Goal: Information Seeking & Learning: Check status

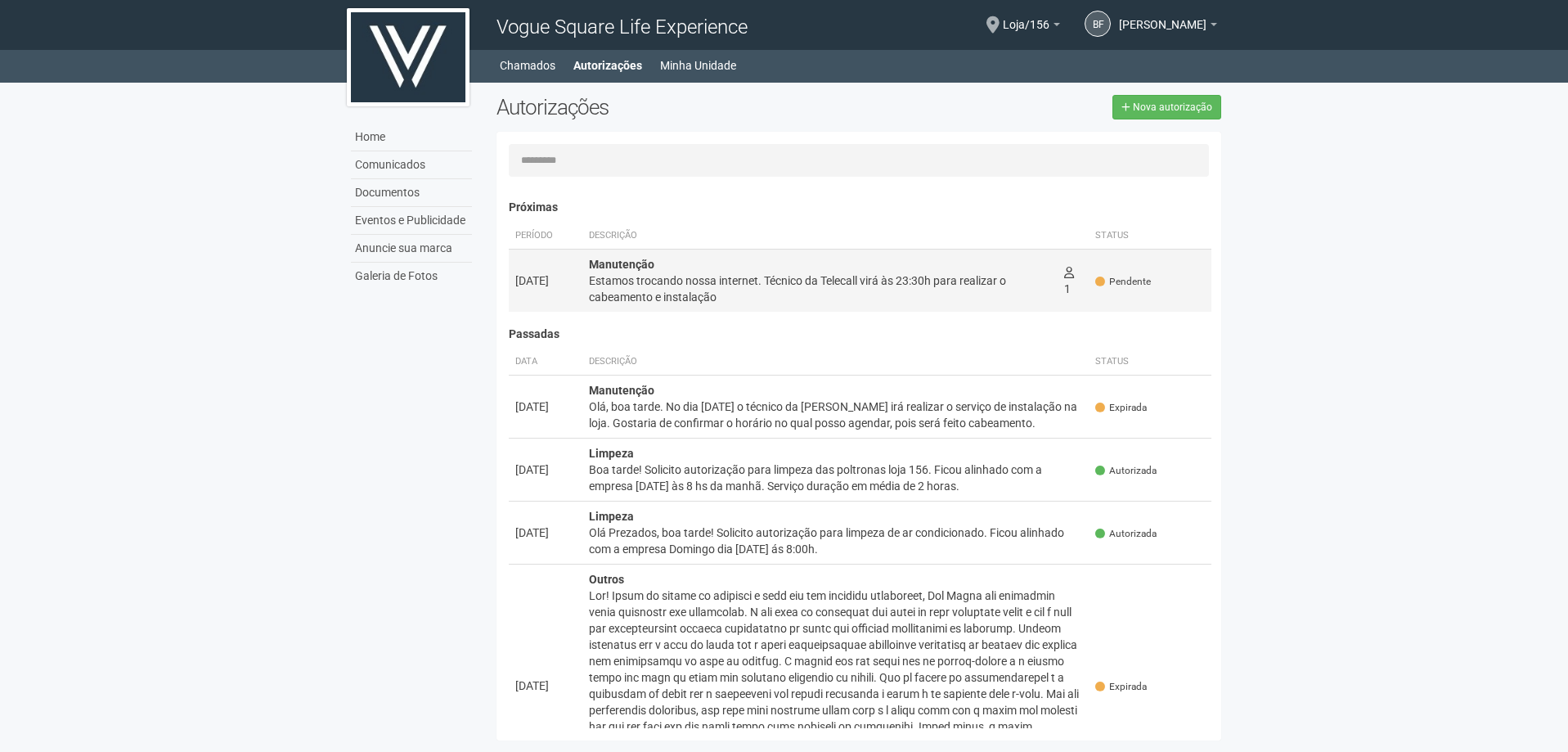
click at [999, 302] on div "Estamos trocando nossa internet. Técnico da Telecall virá às 23:30h para realiz…" at bounding box center [820, 289] width 462 height 33
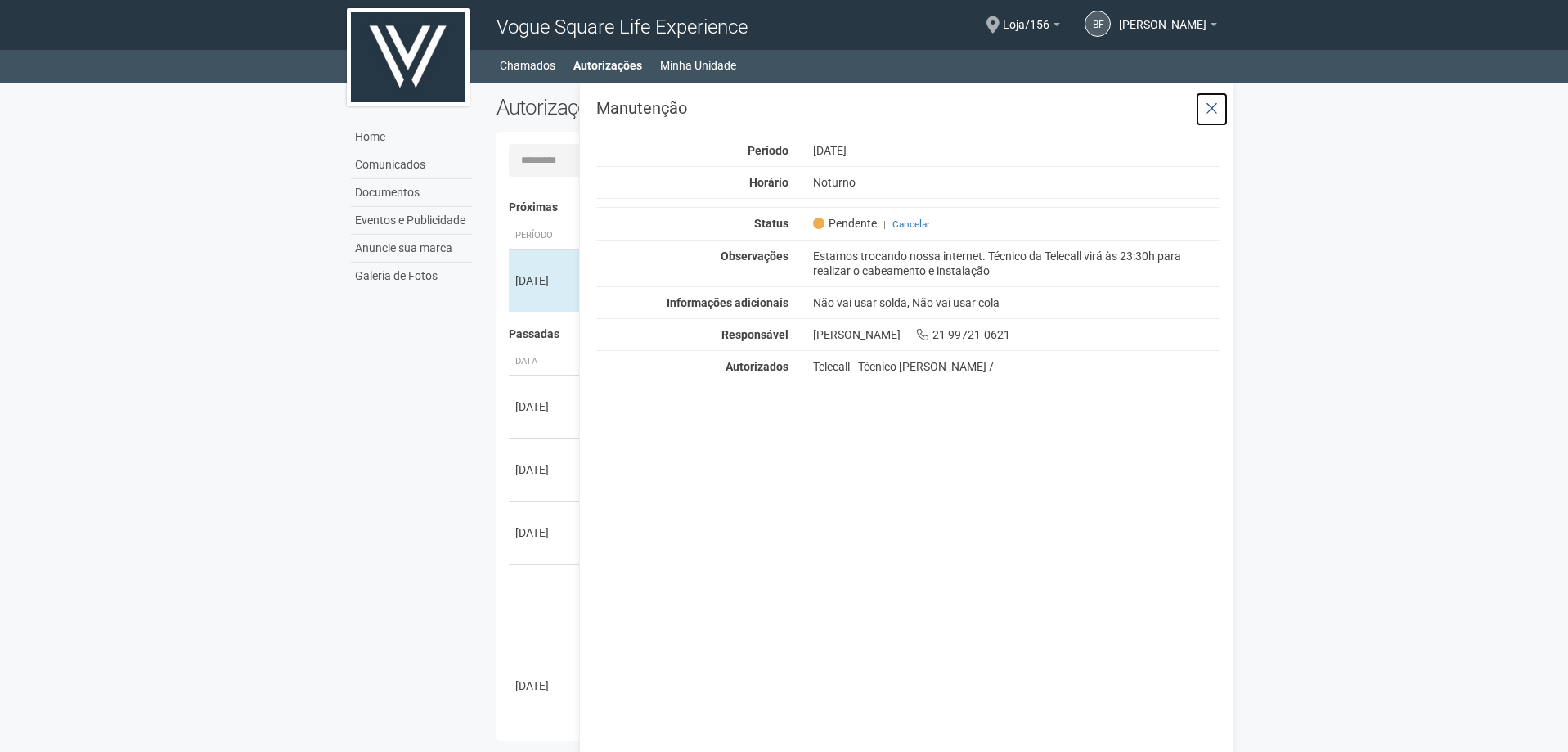
click at [1211, 97] on button at bounding box center [1212, 109] width 34 height 35
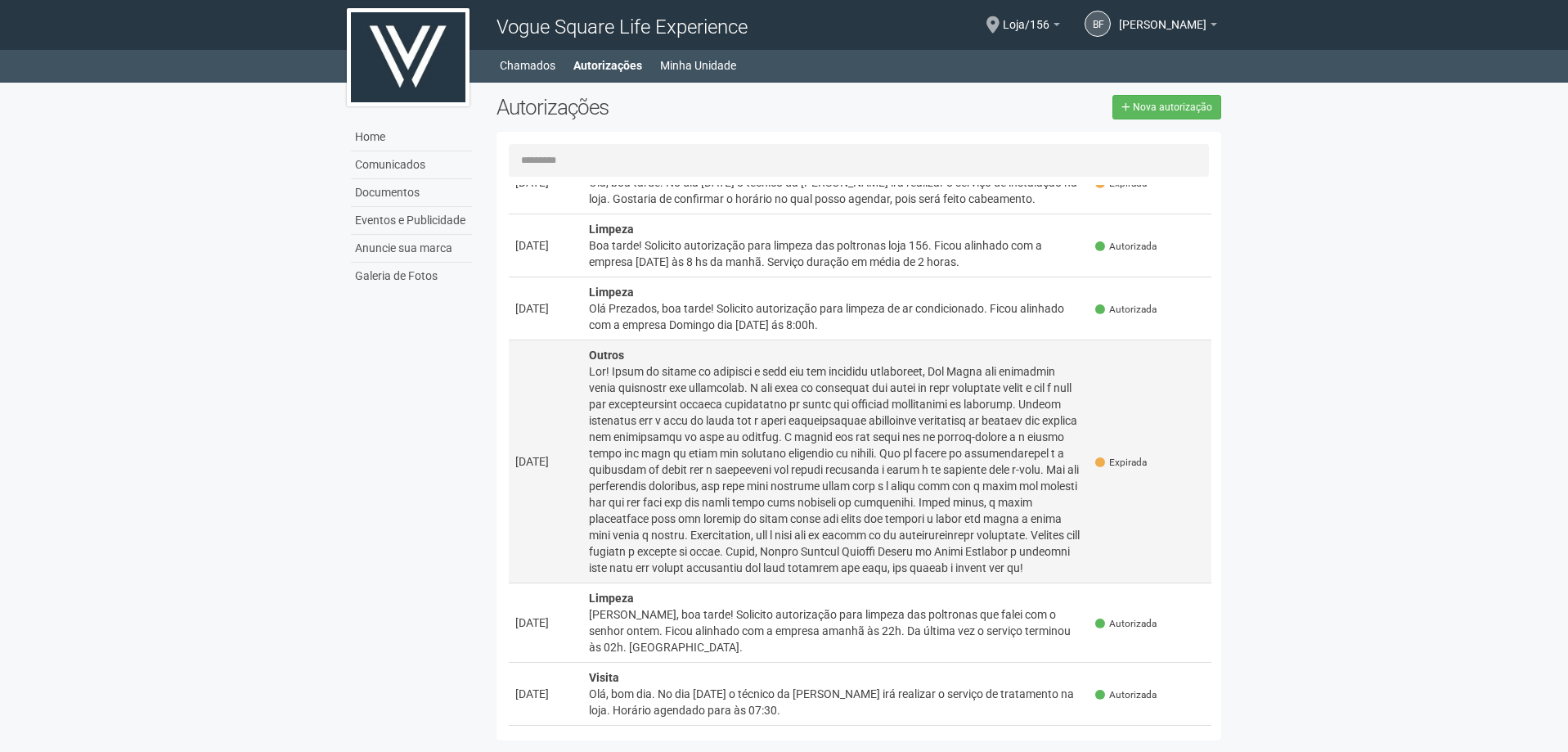
scroll to position [245, 0]
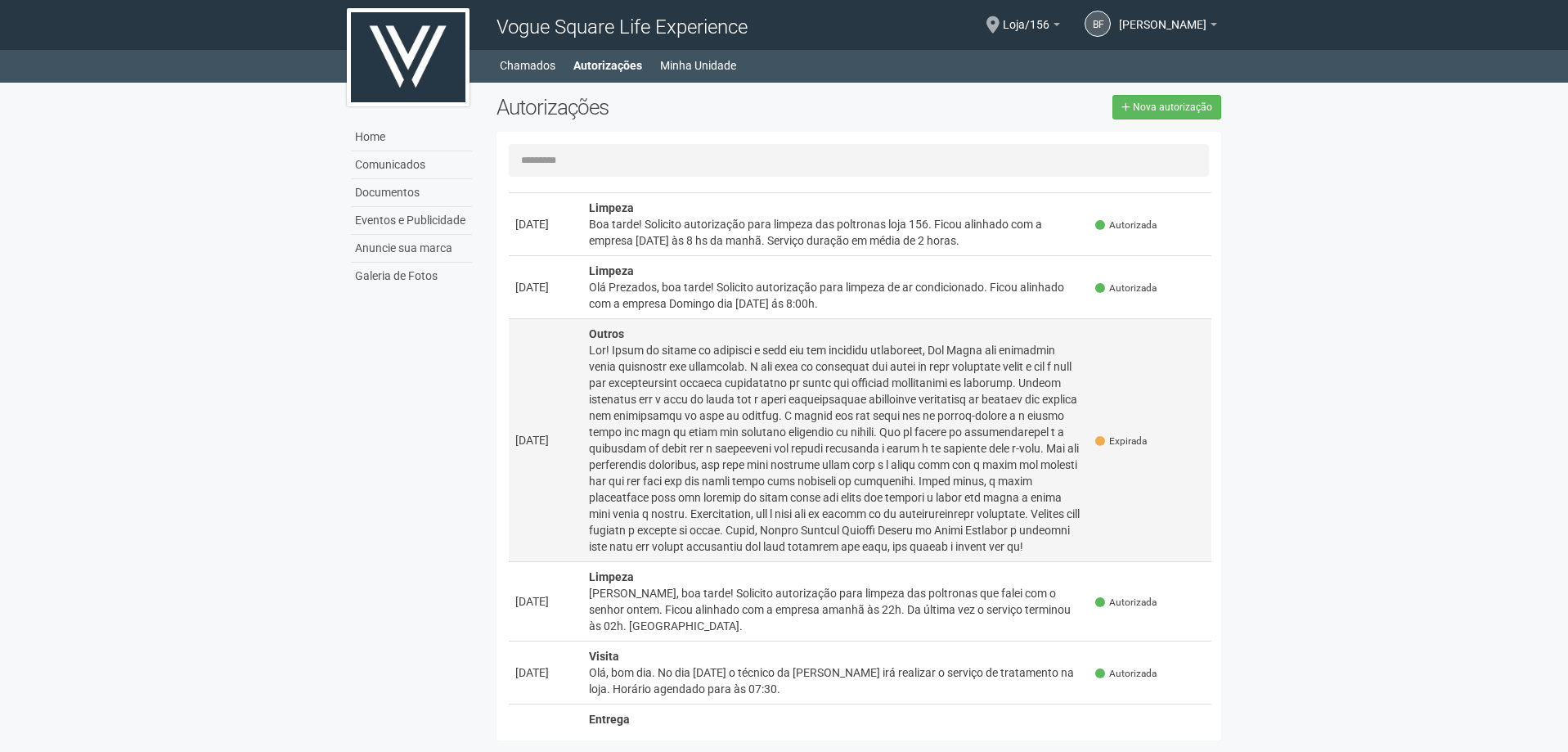
click at [812, 489] on div at bounding box center [835, 448] width 494 height 213
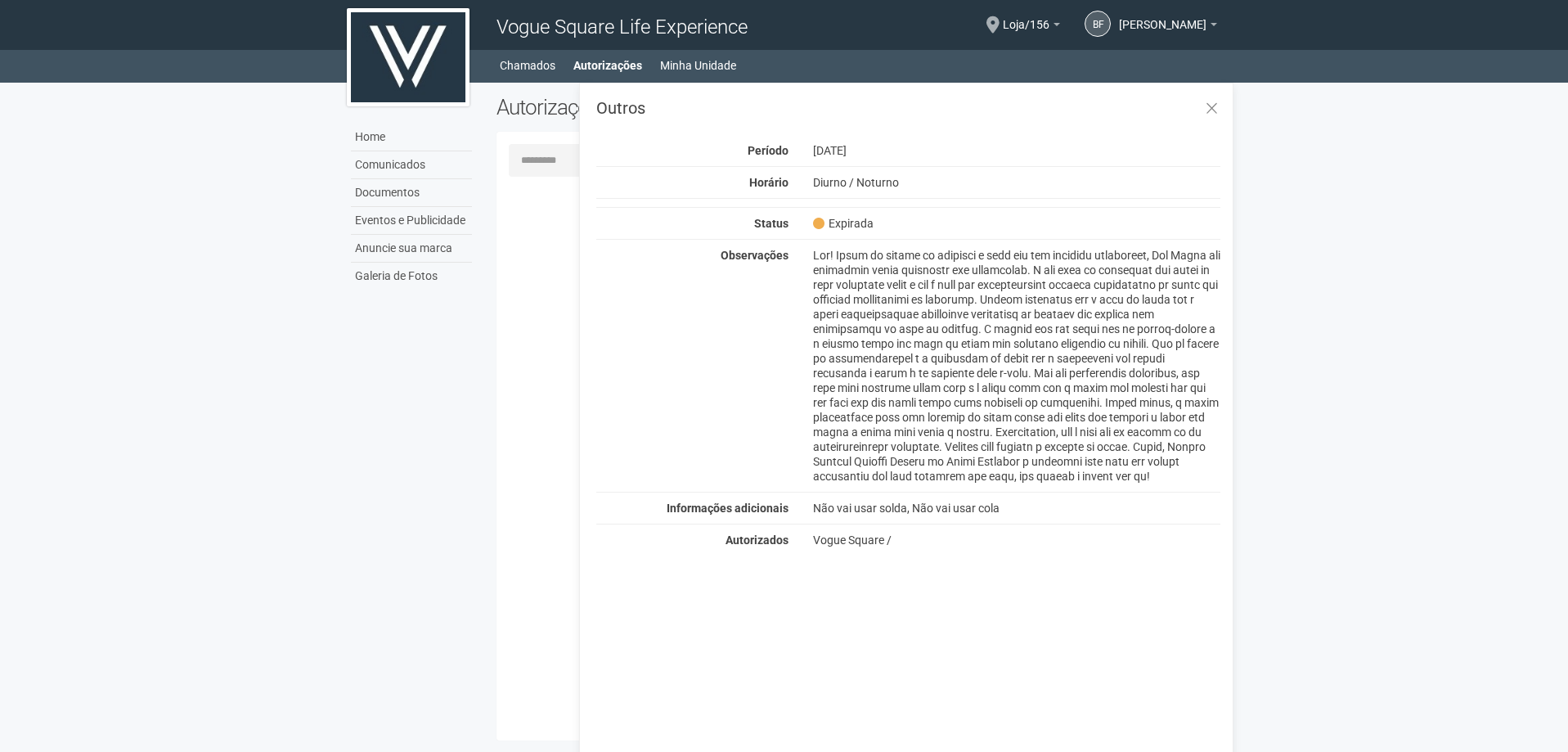
scroll to position [0, 0]
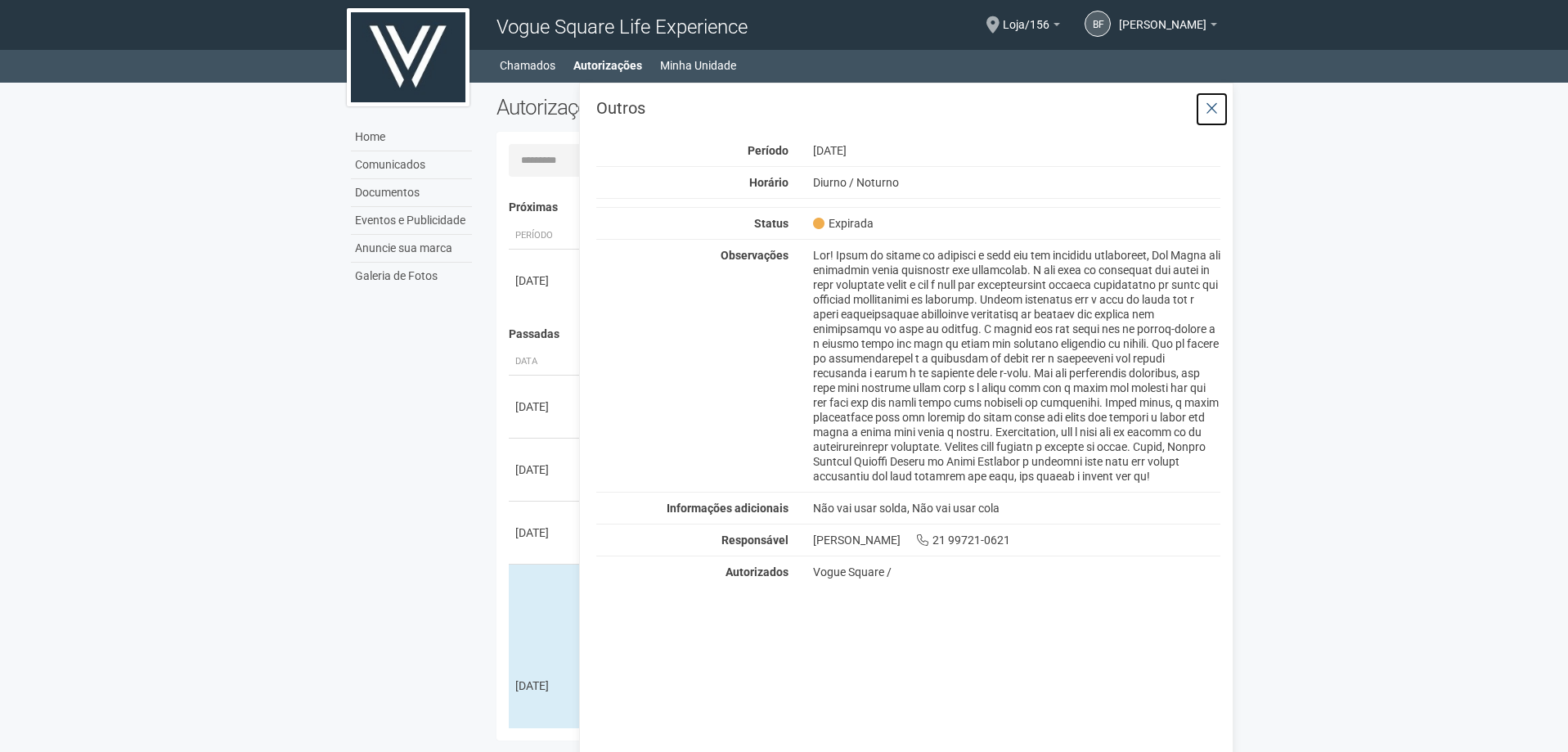
click at [1206, 115] on icon at bounding box center [1212, 109] width 12 height 17
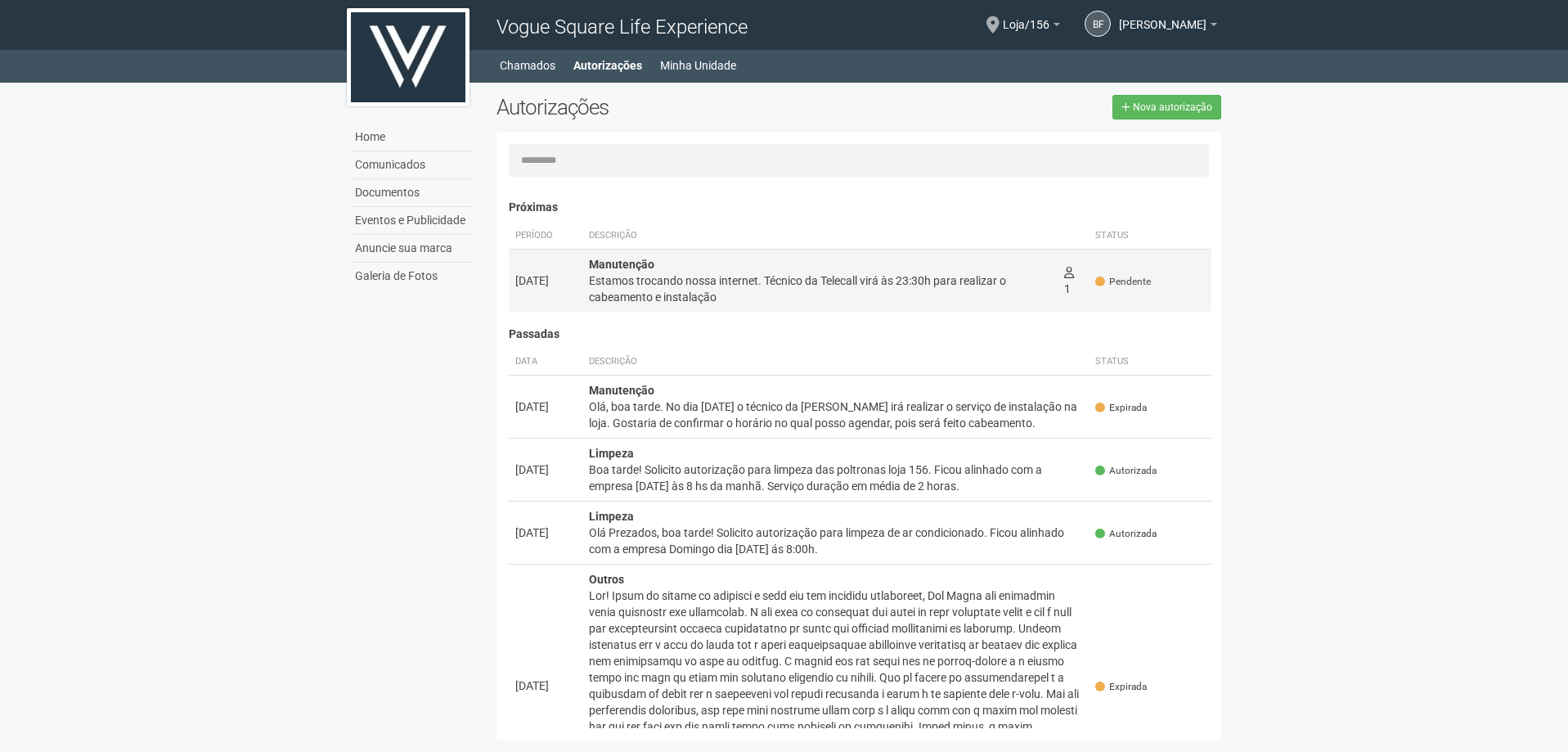
click at [813, 281] on div "Estamos trocando nossa internet. Técnico da Telecall virá às 23:30h para realiz…" at bounding box center [820, 289] width 462 height 33
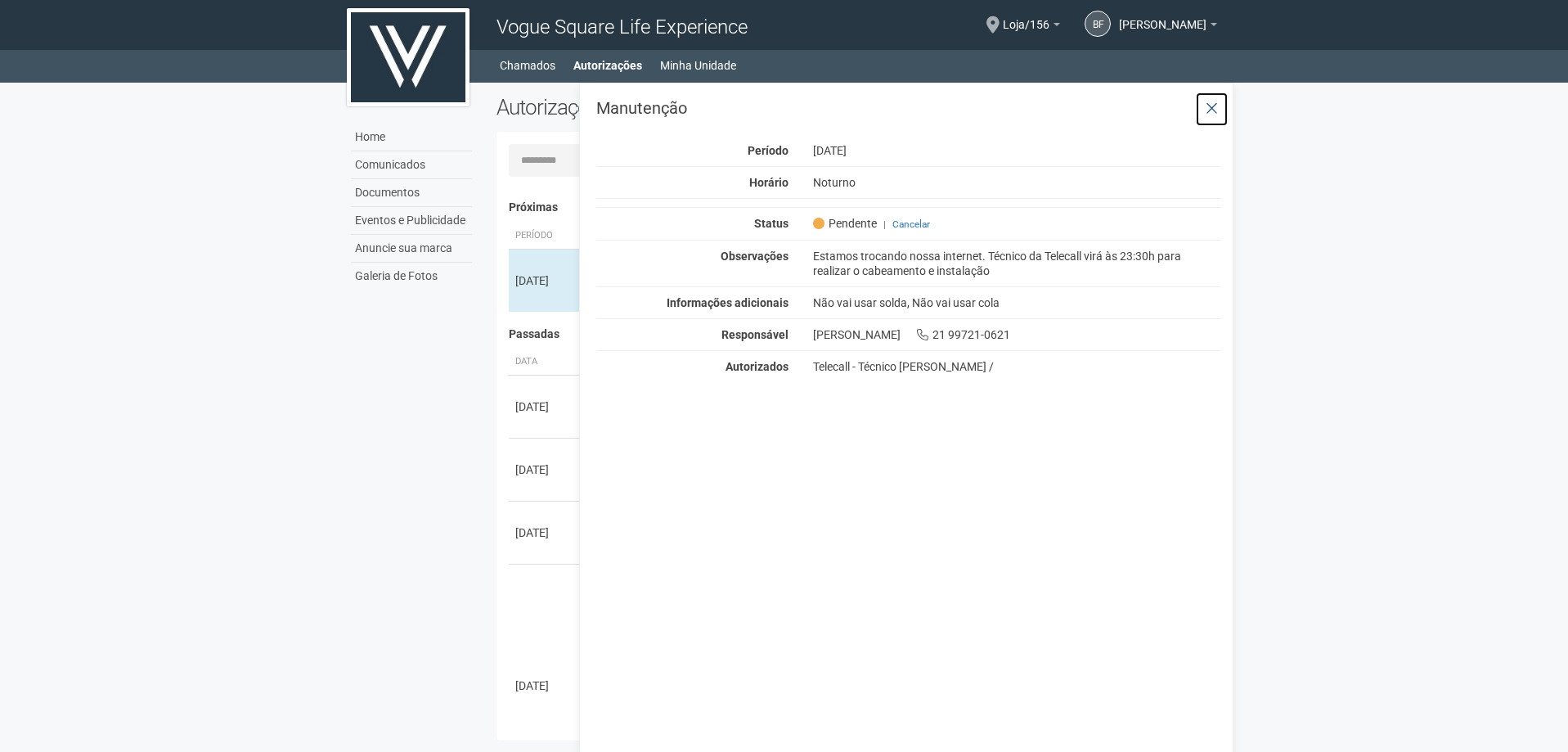
drag, startPoint x: 1227, startPoint y: 107, endPoint x: 1218, endPoint y: 123, distance: 18.4
click at [1228, 107] on button at bounding box center [1212, 109] width 34 height 35
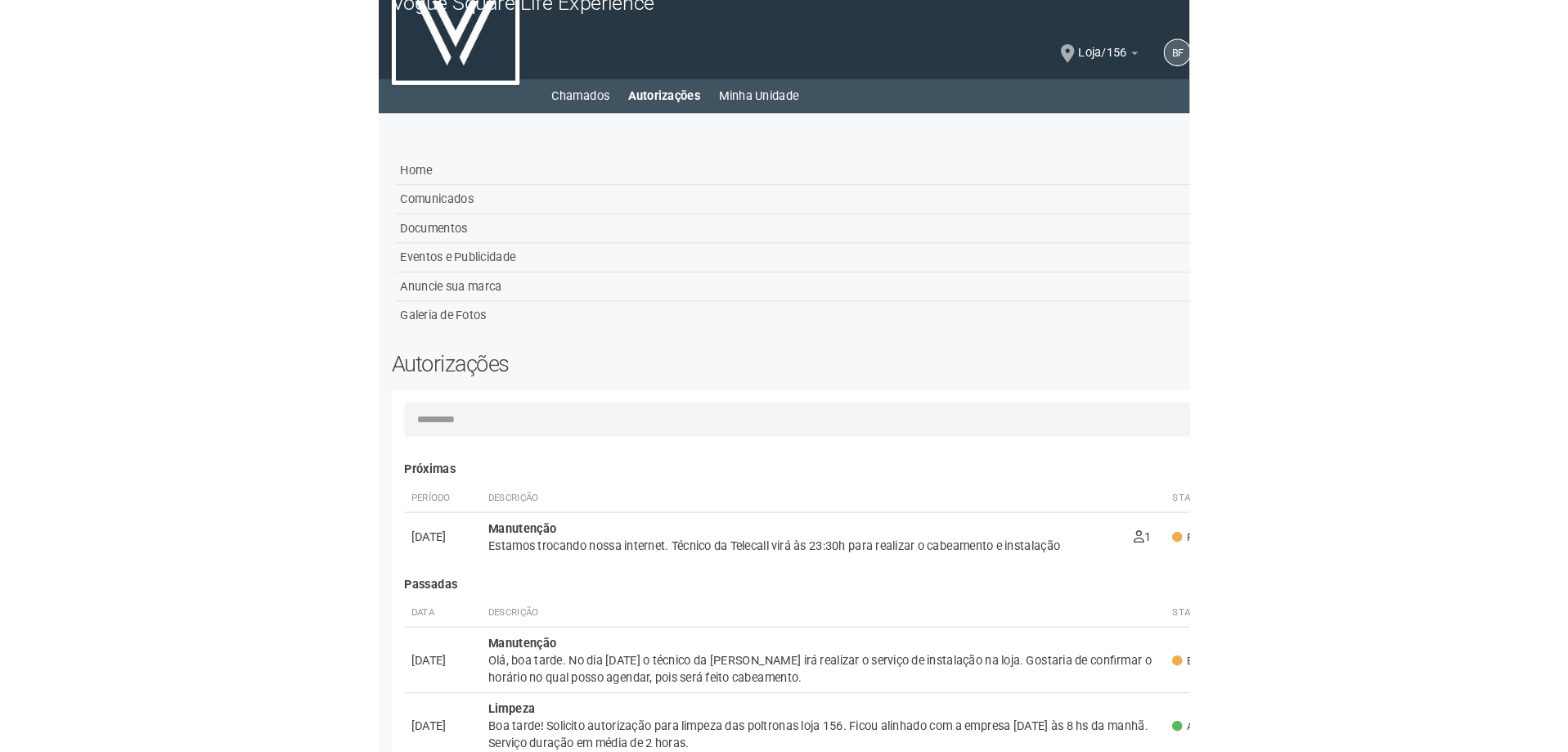
scroll to position [5, 0]
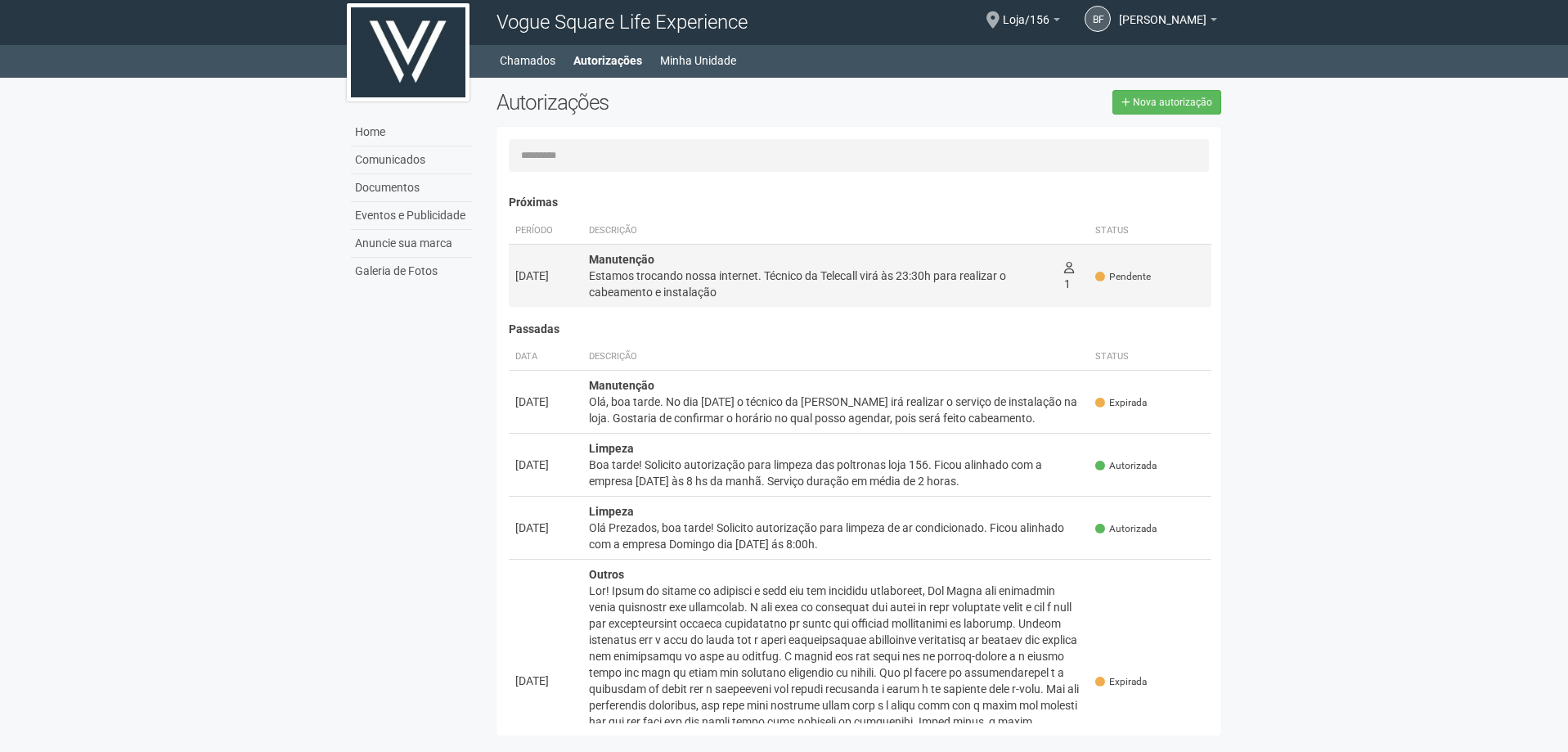
click at [839, 263] on div "Manutenção Estamos trocando nossa internet. Técnico da Telecall virá às 23:30h …" at bounding box center [820, 275] width 462 height 49
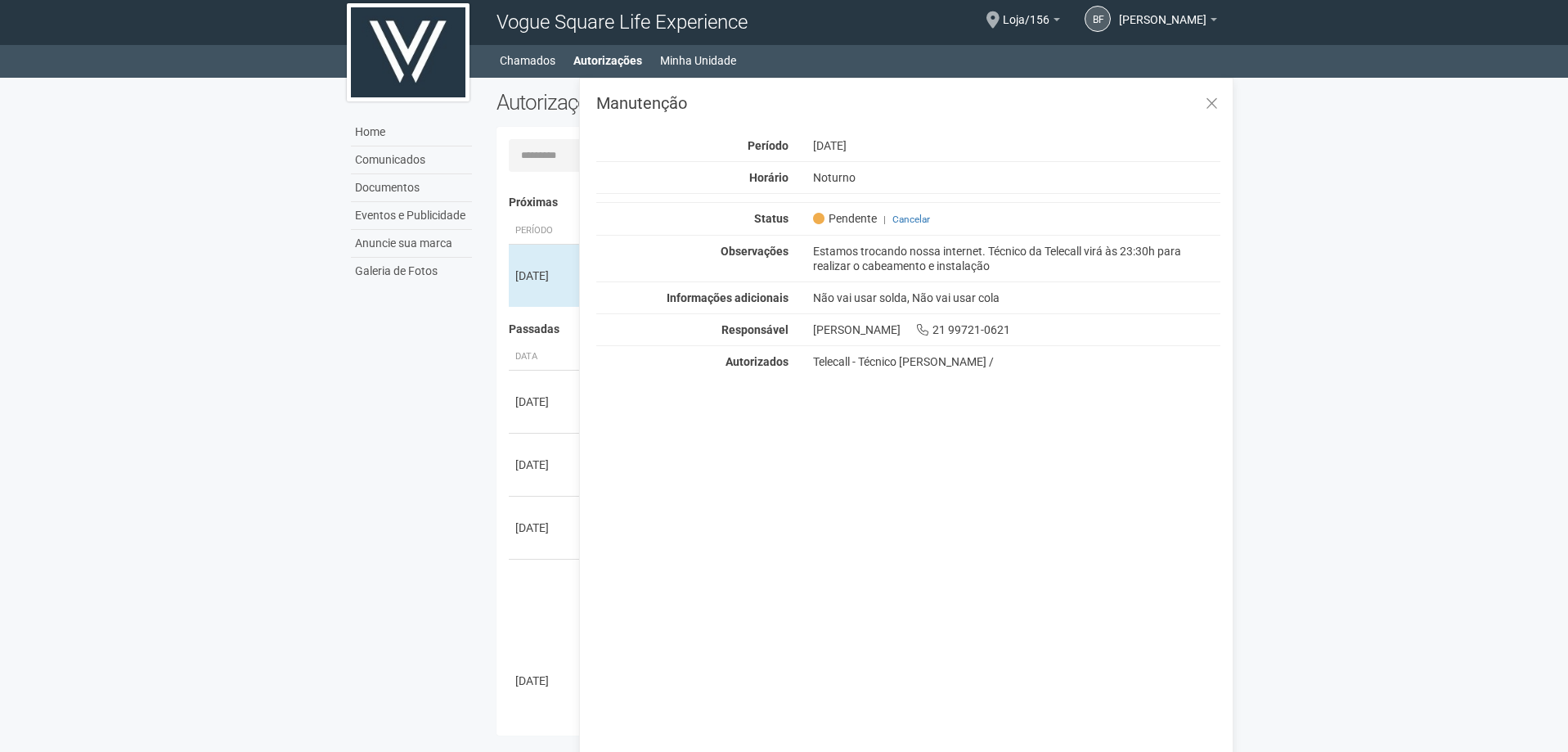
click at [1385, 296] on body "Aguarde... Vogue Square Life Experience BF Bianca Fragoso Kraemer Moraes da Sil…" at bounding box center [784, 371] width 1568 height 752
click at [1213, 115] on button at bounding box center [1212, 104] width 34 height 35
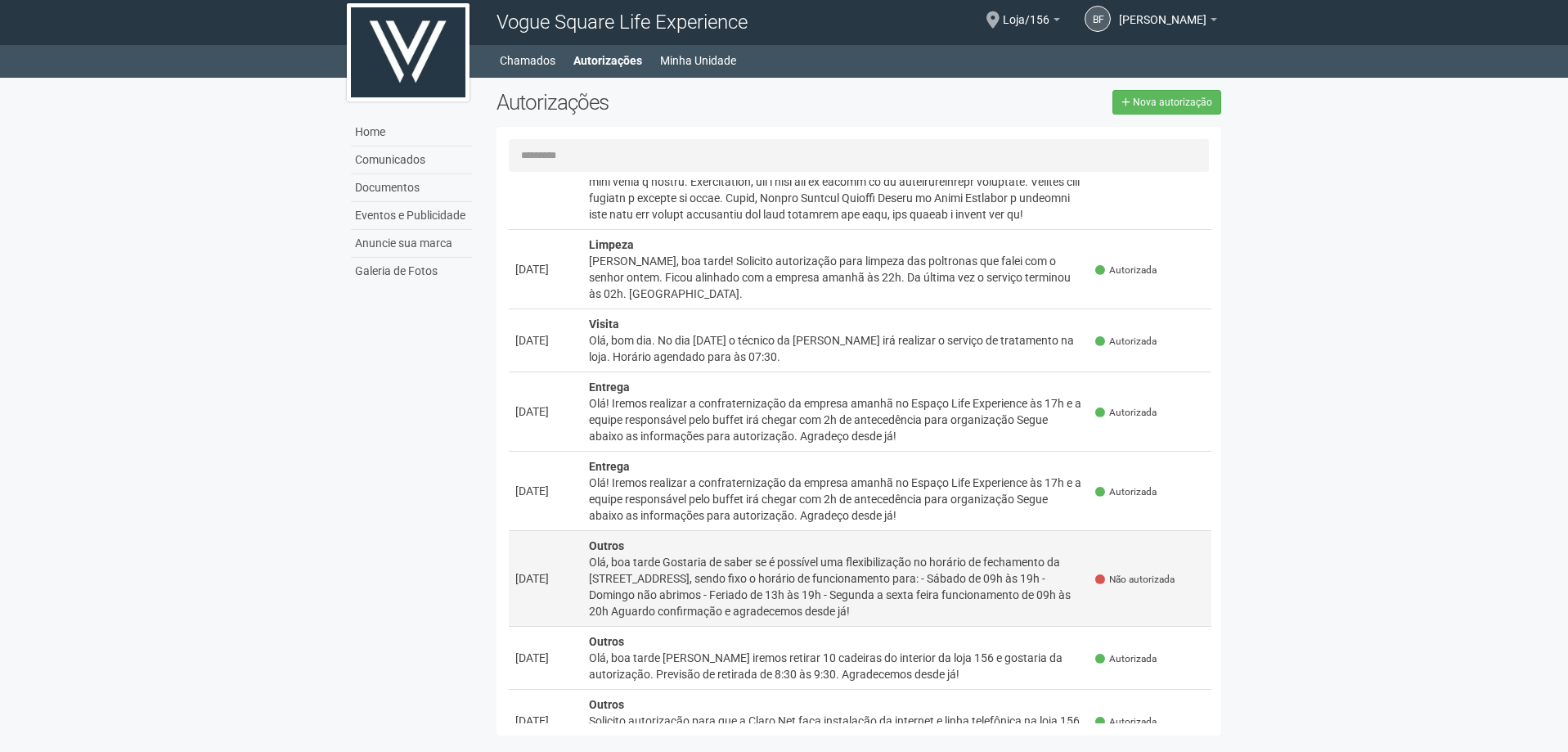
scroll to position [634, 0]
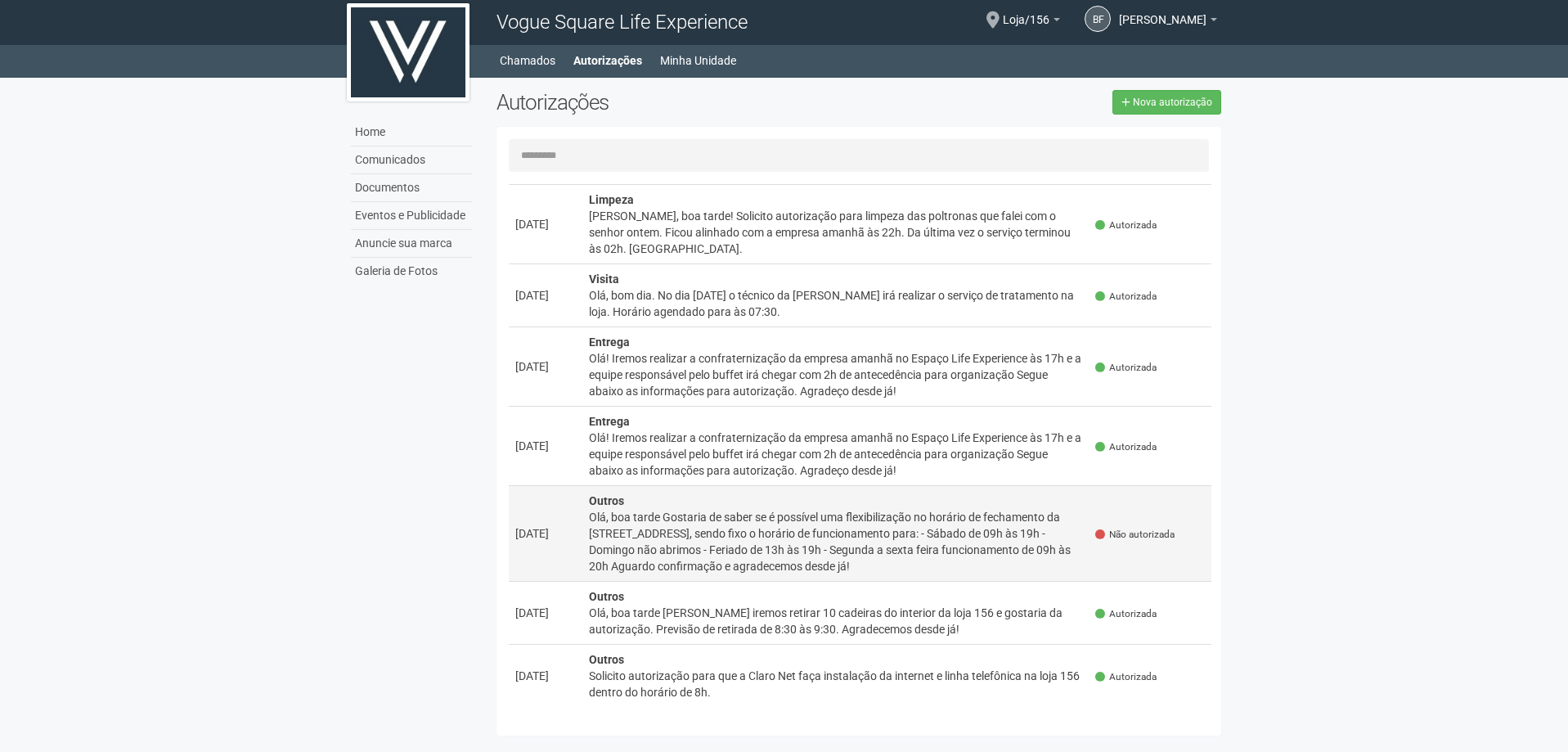
click at [740, 565] on div "Olá, boa tarde Gostaria de saber se é possível uma flexibilização no horário de…" at bounding box center [835, 542] width 494 height 65
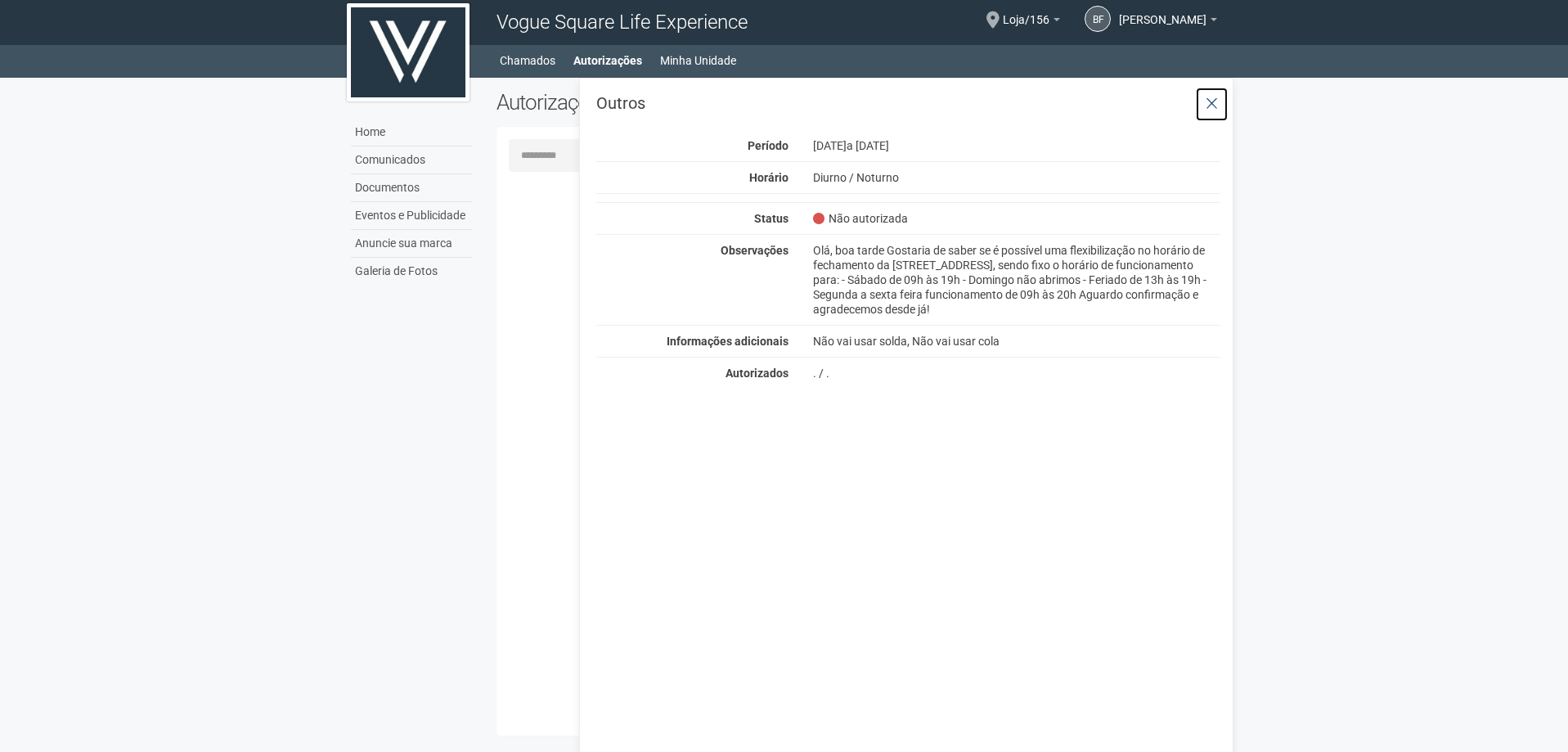
click at [1219, 104] on button at bounding box center [1212, 104] width 34 height 35
